Goal: Information Seeking & Learning: Learn about a topic

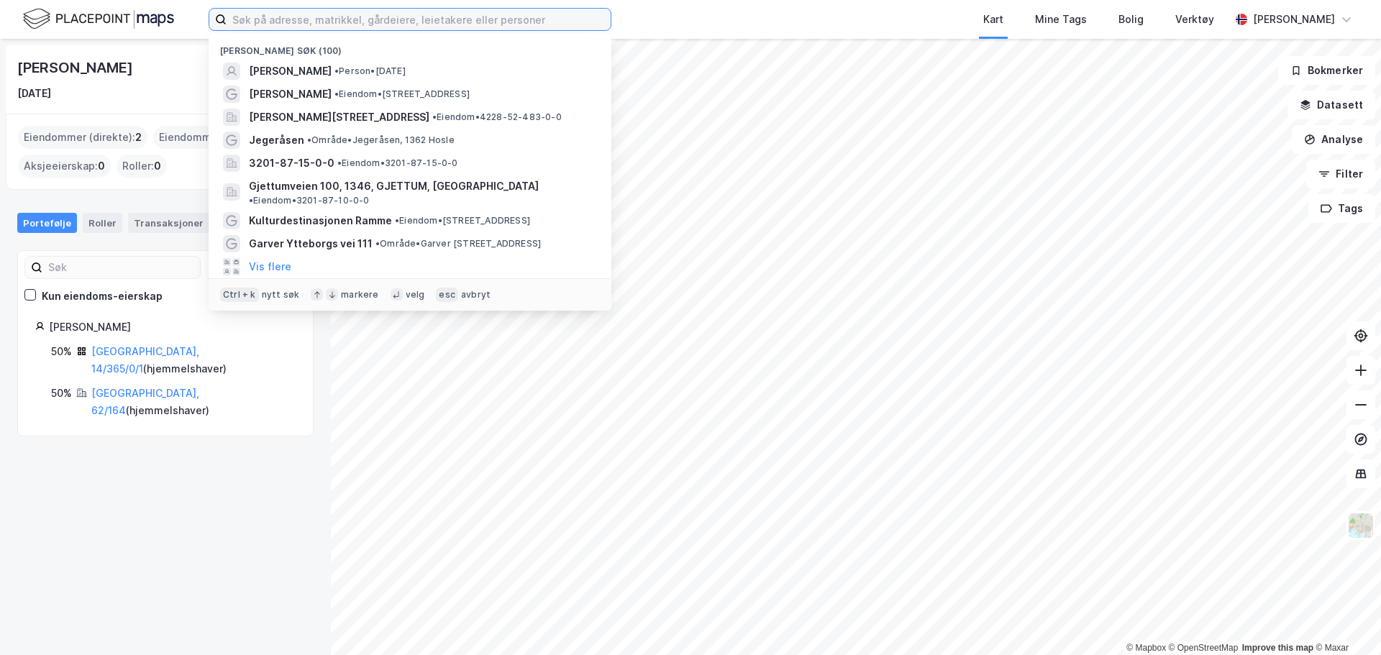
click at [330, 17] on input at bounding box center [419, 20] width 384 height 22
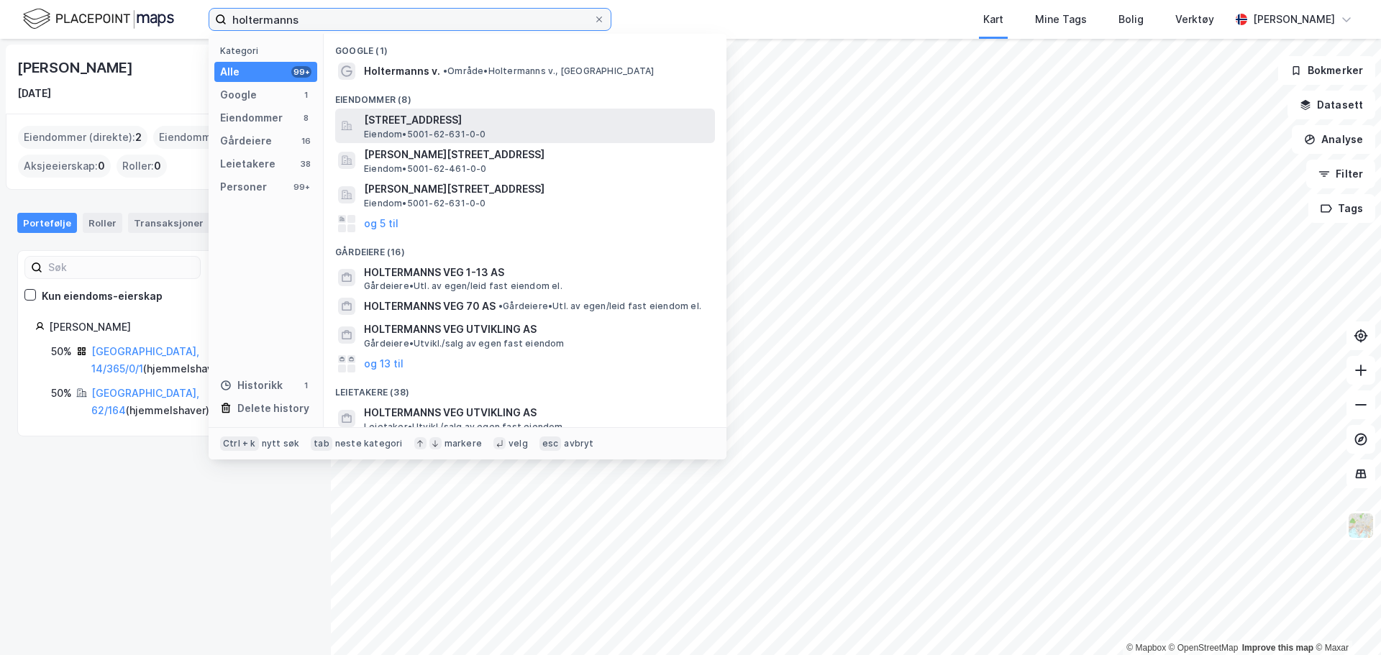
type input "holtermanns"
click at [456, 127] on span "[STREET_ADDRESS]" at bounding box center [536, 119] width 345 height 17
